Goal: Task Accomplishment & Management: Use online tool/utility

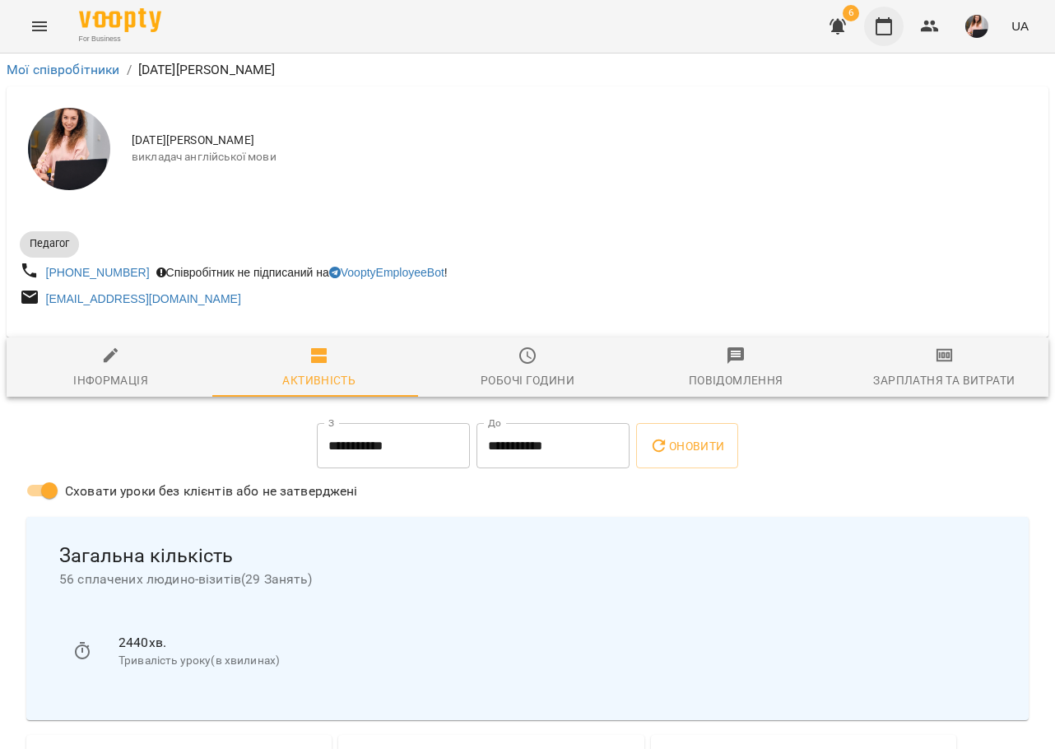
click at [885, 21] on icon "button" at bounding box center [883, 26] width 16 height 18
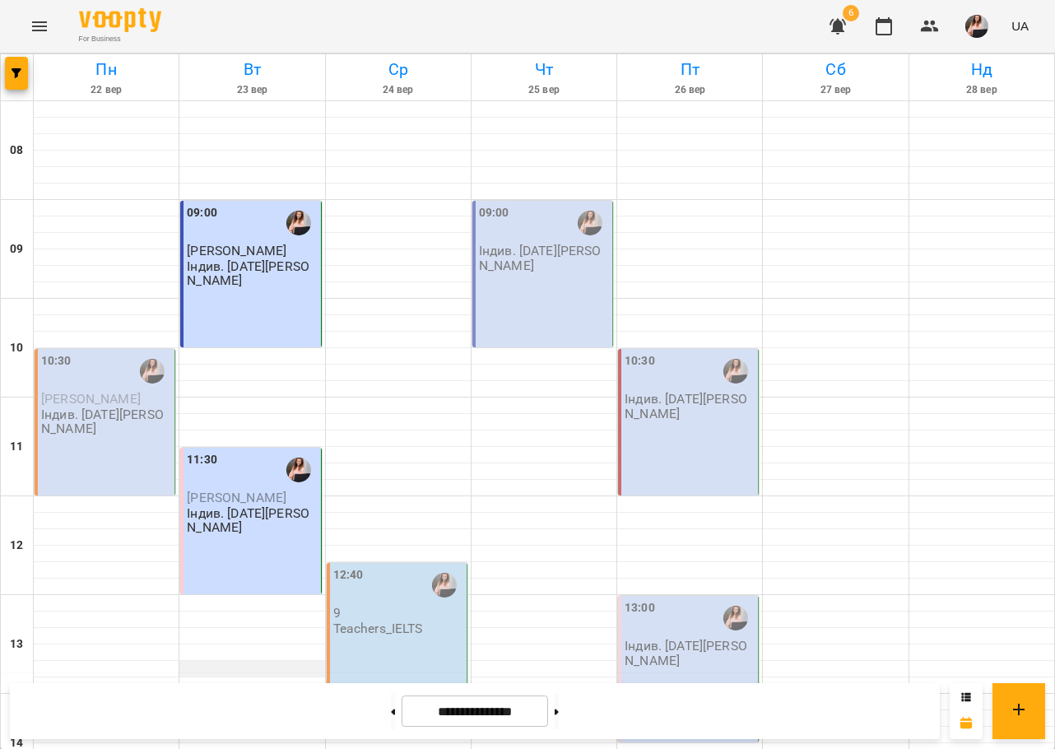
scroll to position [494, 0]
click at [391, 696] on button at bounding box center [393, 711] width 4 height 36
type input "**********"
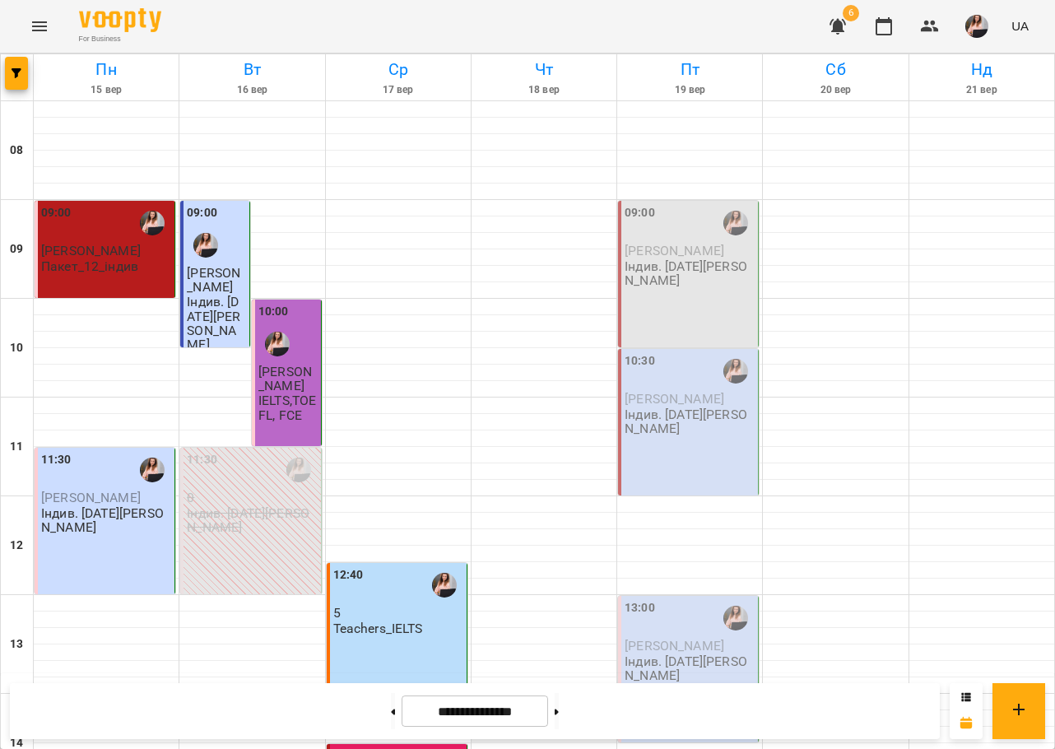
scroll to position [0, 0]
click at [559, 712] on button at bounding box center [557, 711] width 4 height 36
type input "**********"
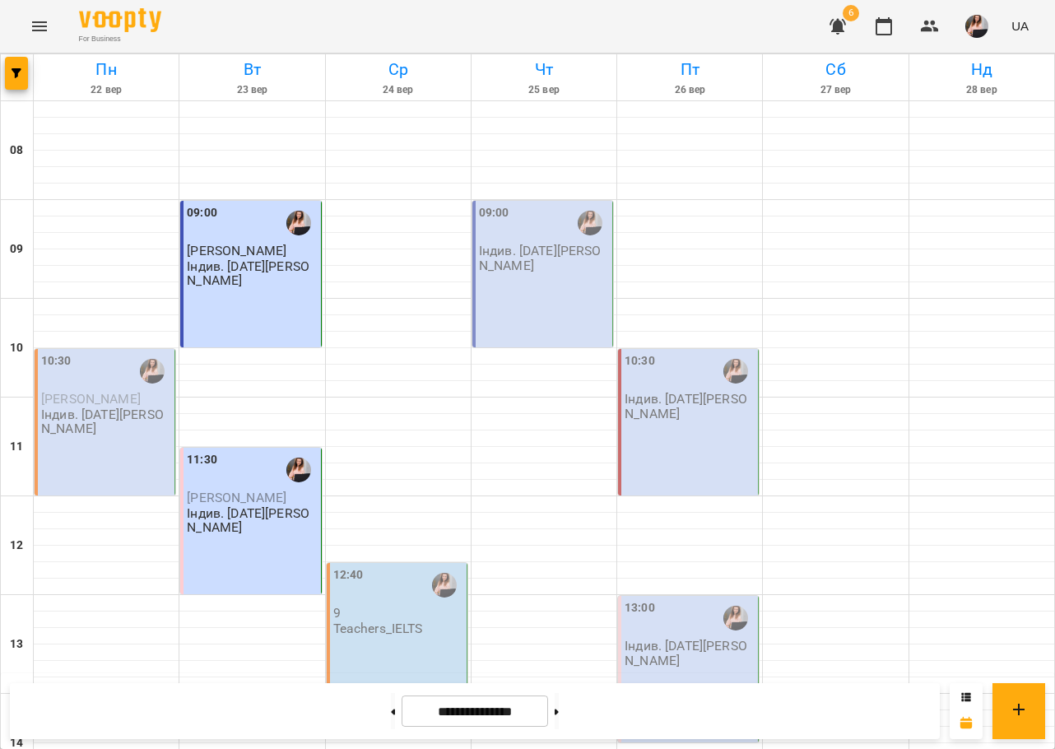
scroll to position [82, 0]
click at [829, 25] on icon "button" at bounding box center [838, 26] width 20 height 20
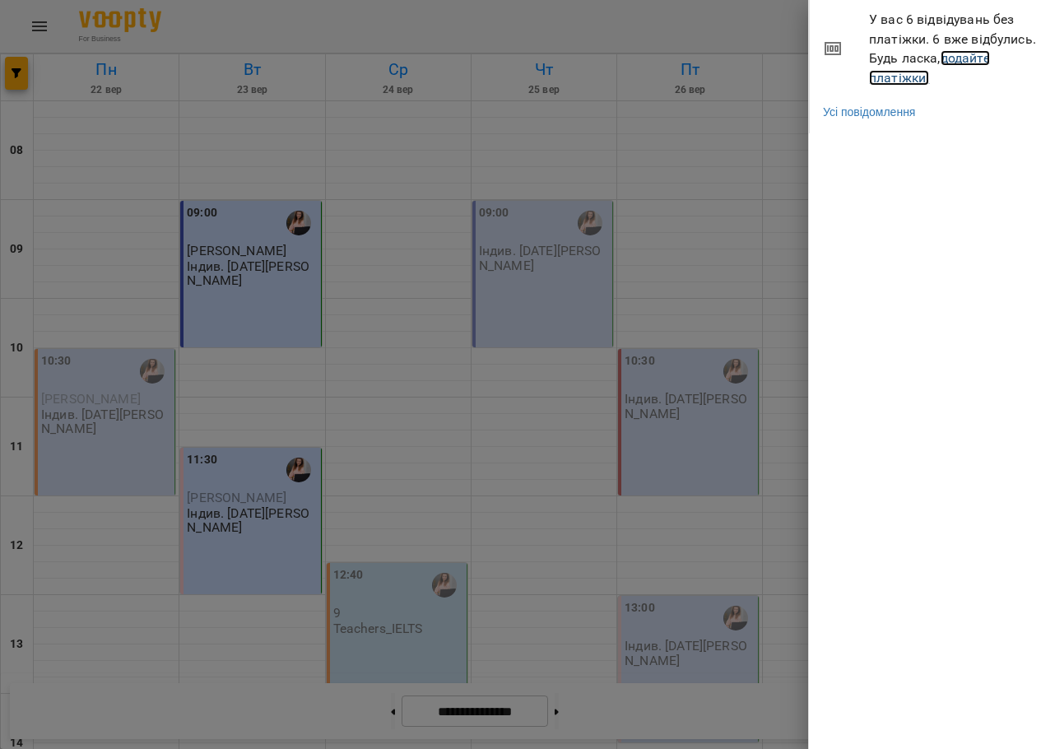
click at [970, 58] on link "додайте платіжки!" at bounding box center [929, 67] width 121 height 35
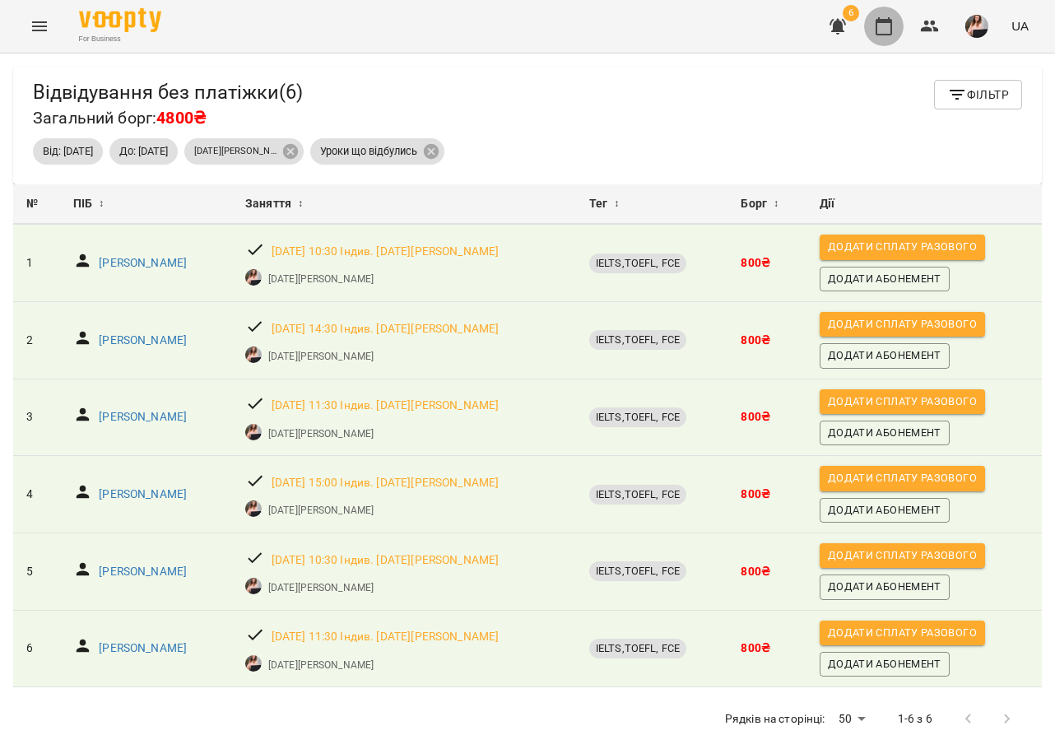
click at [880, 18] on icon "button" at bounding box center [883, 26] width 16 height 18
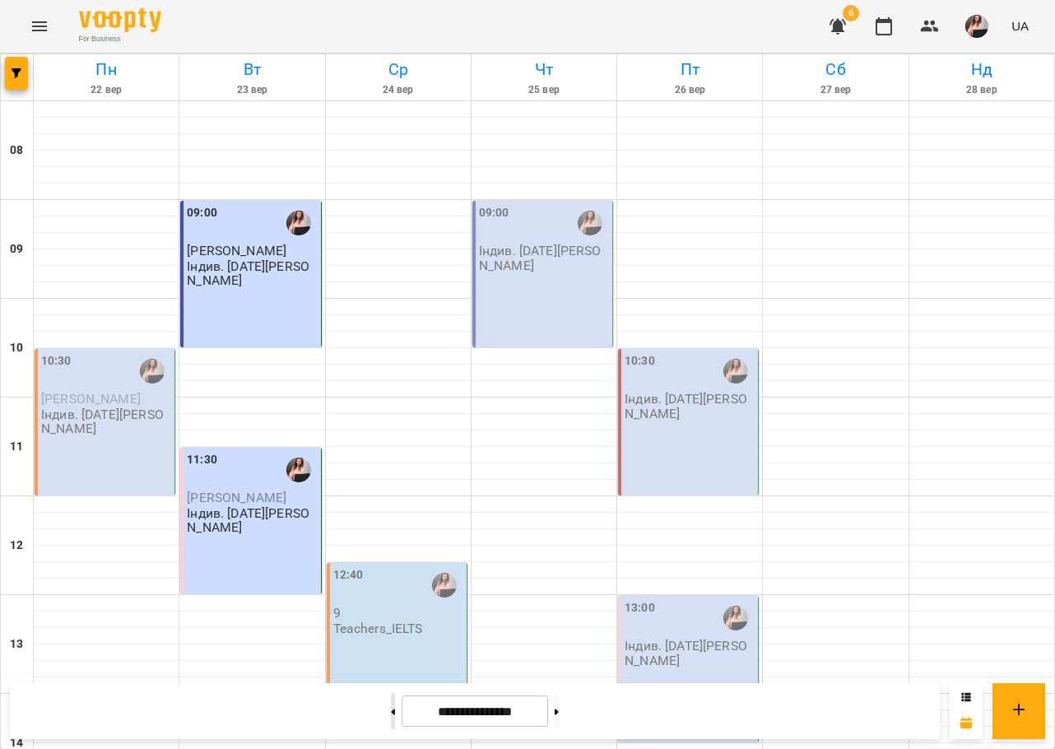
click at [391, 713] on button at bounding box center [393, 711] width 4 height 36
type input "**********"
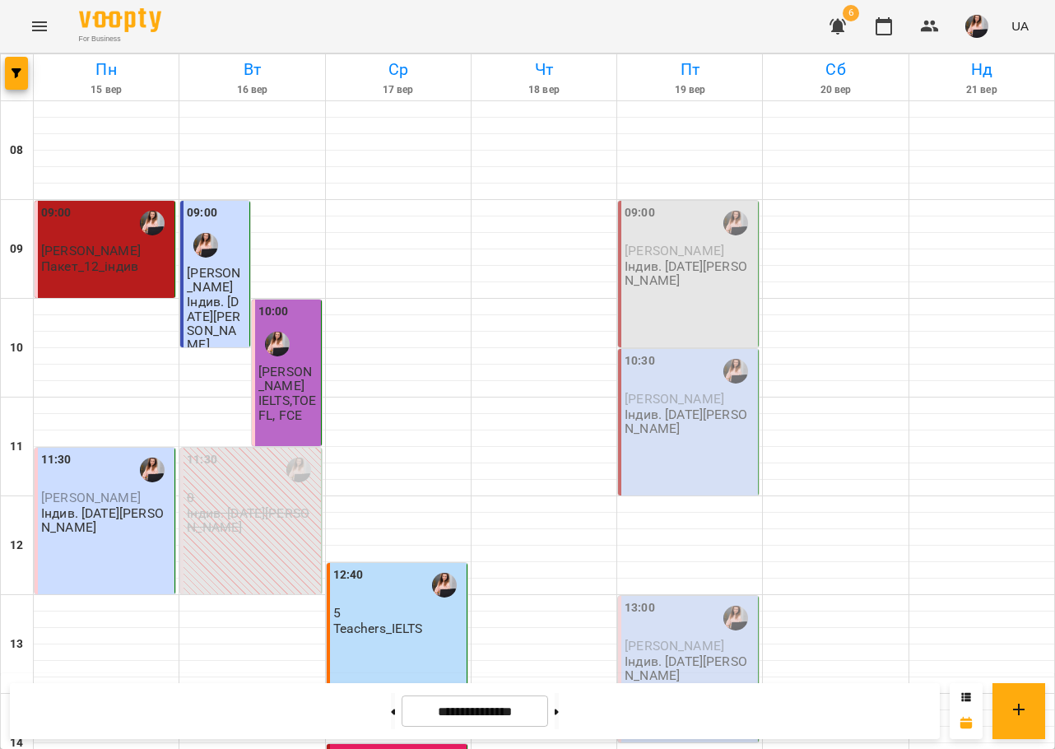
click at [391, 693] on button at bounding box center [393, 711] width 4 height 36
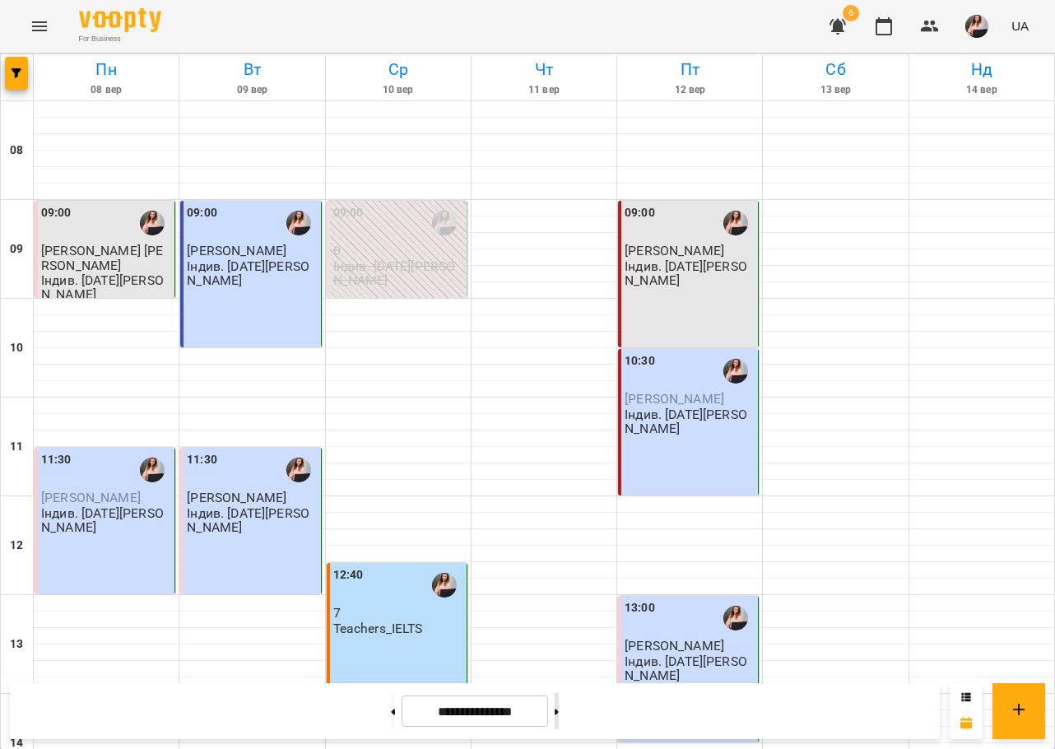
click at [559, 710] on icon at bounding box center [557, 711] width 4 height 7
type input "**********"
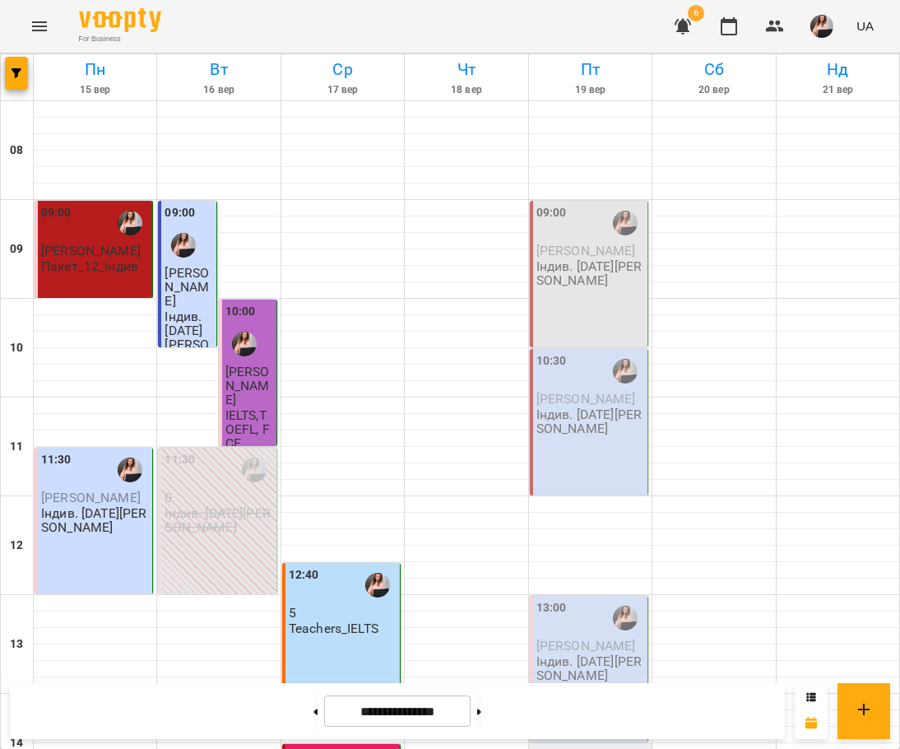
scroll to position [82, 0]
click at [827, 35] on img "button" at bounding box center [821, 26] width 23 height 23
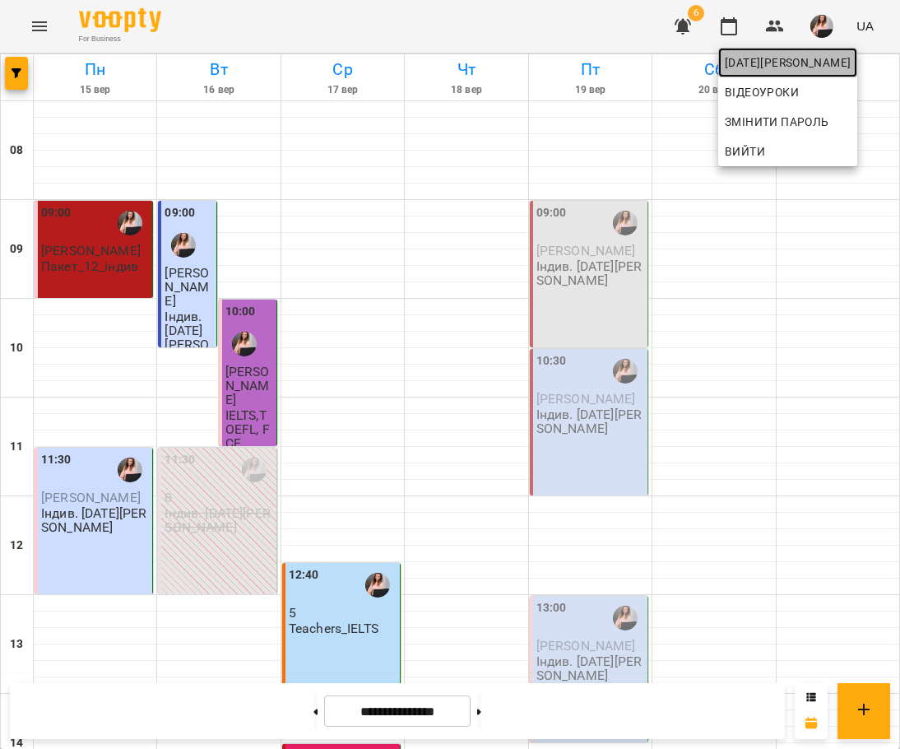
click at [773, 63] on span "[DATE][PERSON_NAME]" at bounding box center [788, 63] width 126 height 20
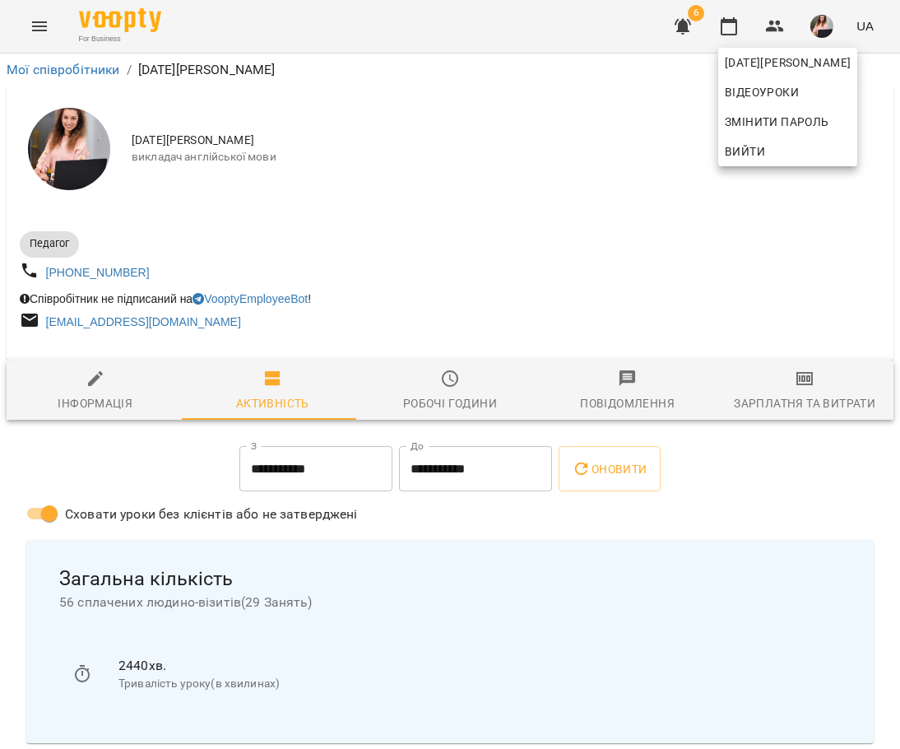
click at [797, 378] on div at bounding box center [450, 374] width 900 height 749
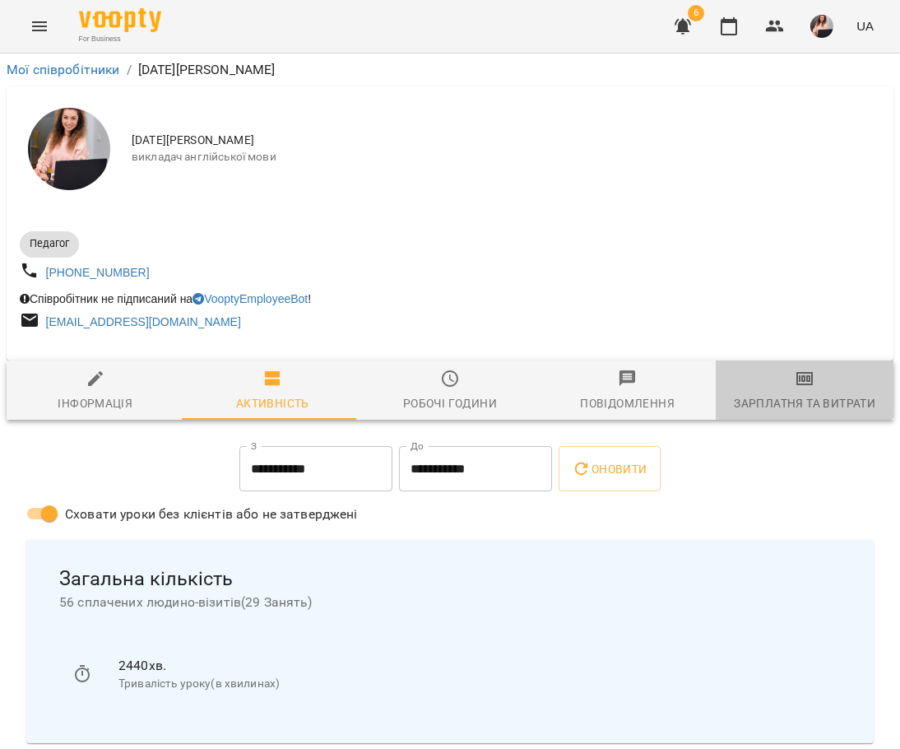
click at [795, 380] on icon "button" at bounding box center [805, 379] width 20 height 20
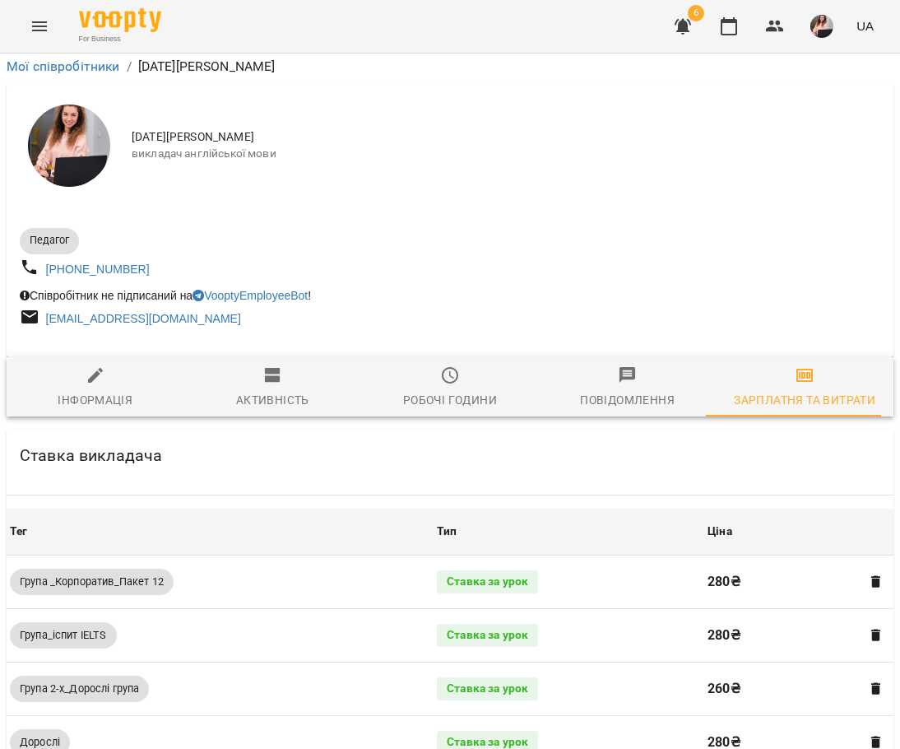
scroll to position [1050, 0]
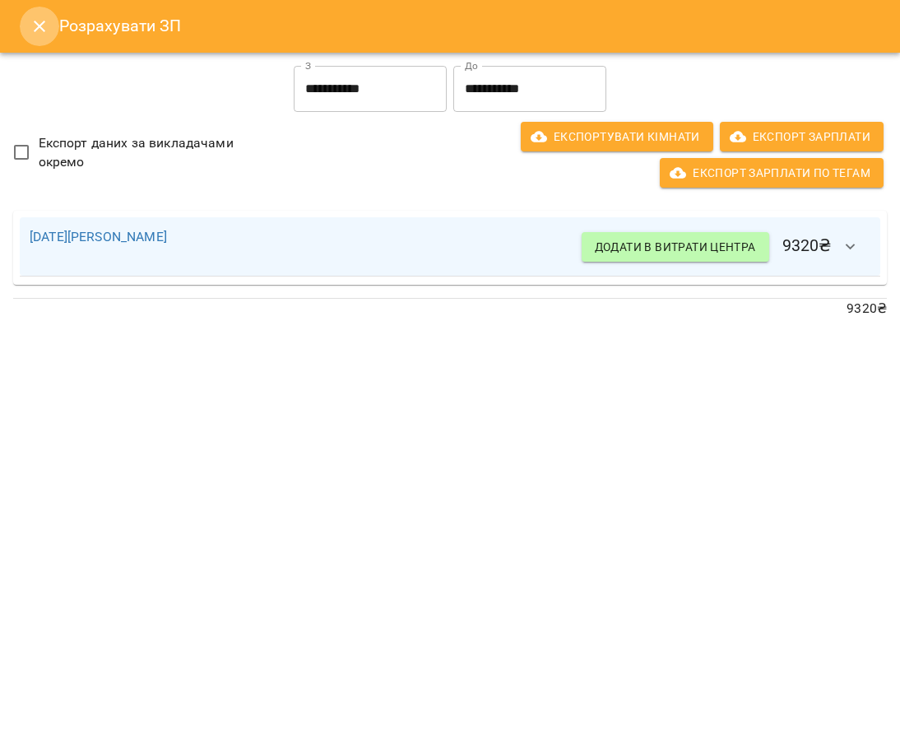
click at [38, 20] on icon "Close" at bounding box center [40, 26] width 20 height 20
